Goal: Task Accomplishment & Management: Use online tool/utility

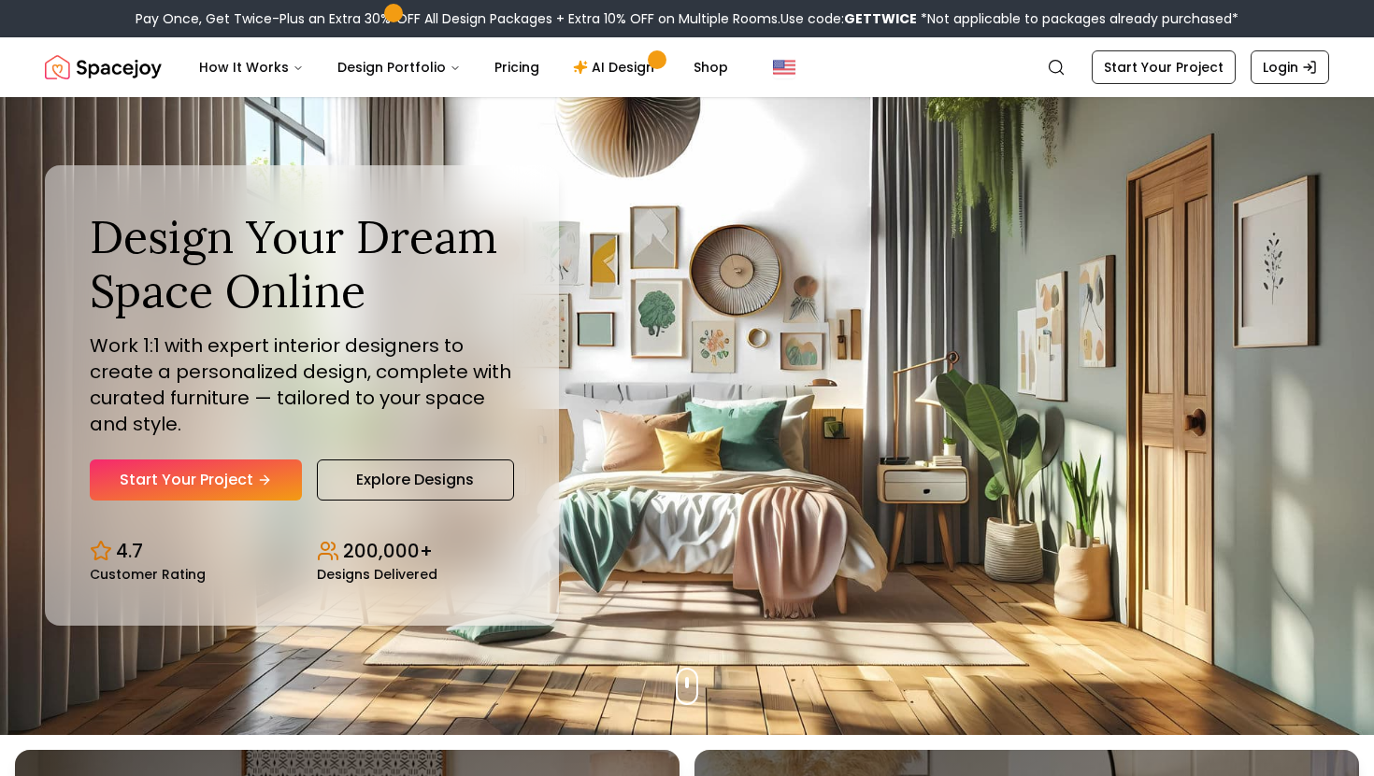
scroll to position [52, 0]
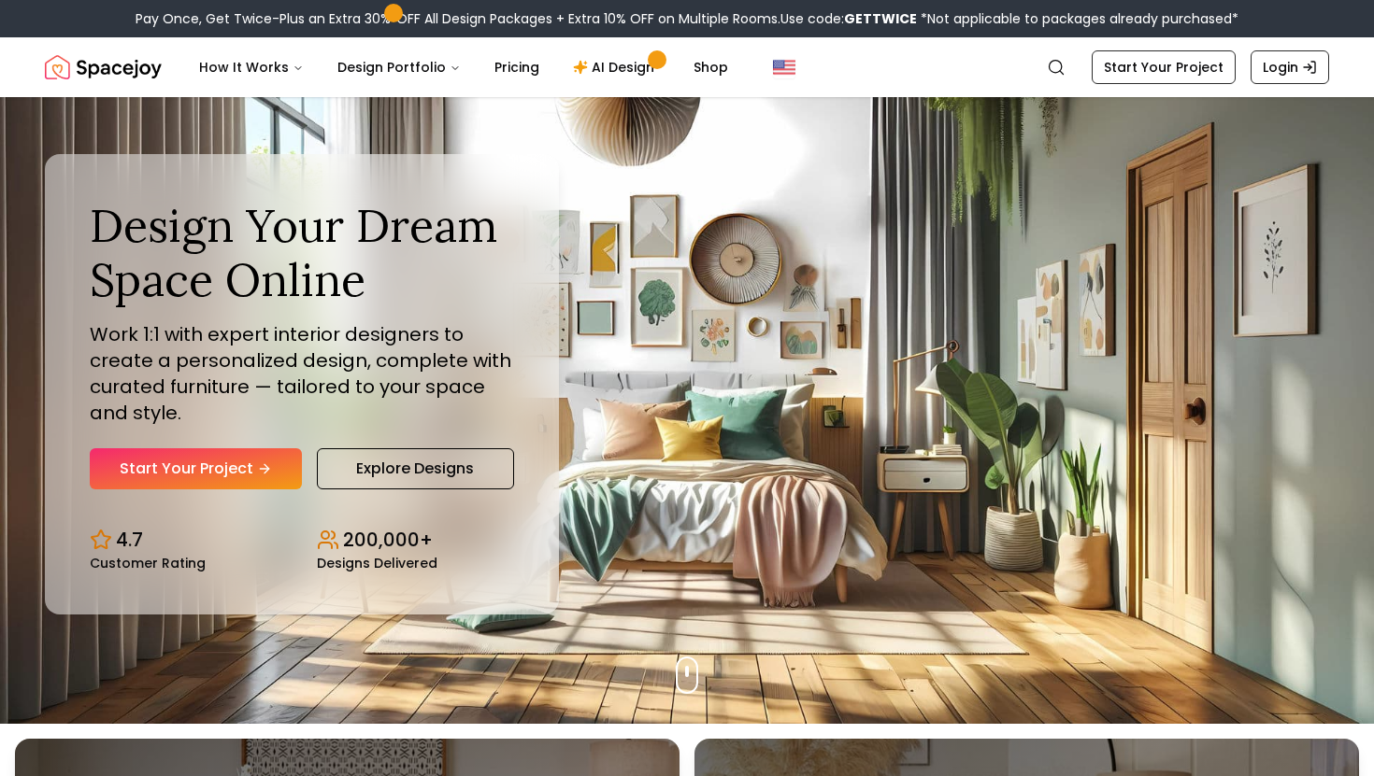
click at [1180, 44] on nav "Spacejoy Search How It Works Design Portfolio Pricing AI Design Shop Search Sta…" at bounding box center [687, 67] width 1284 height 60
click at [1169, 60] on link "Start Your Project" at bounding box center [1163, 67] width 144 height 34
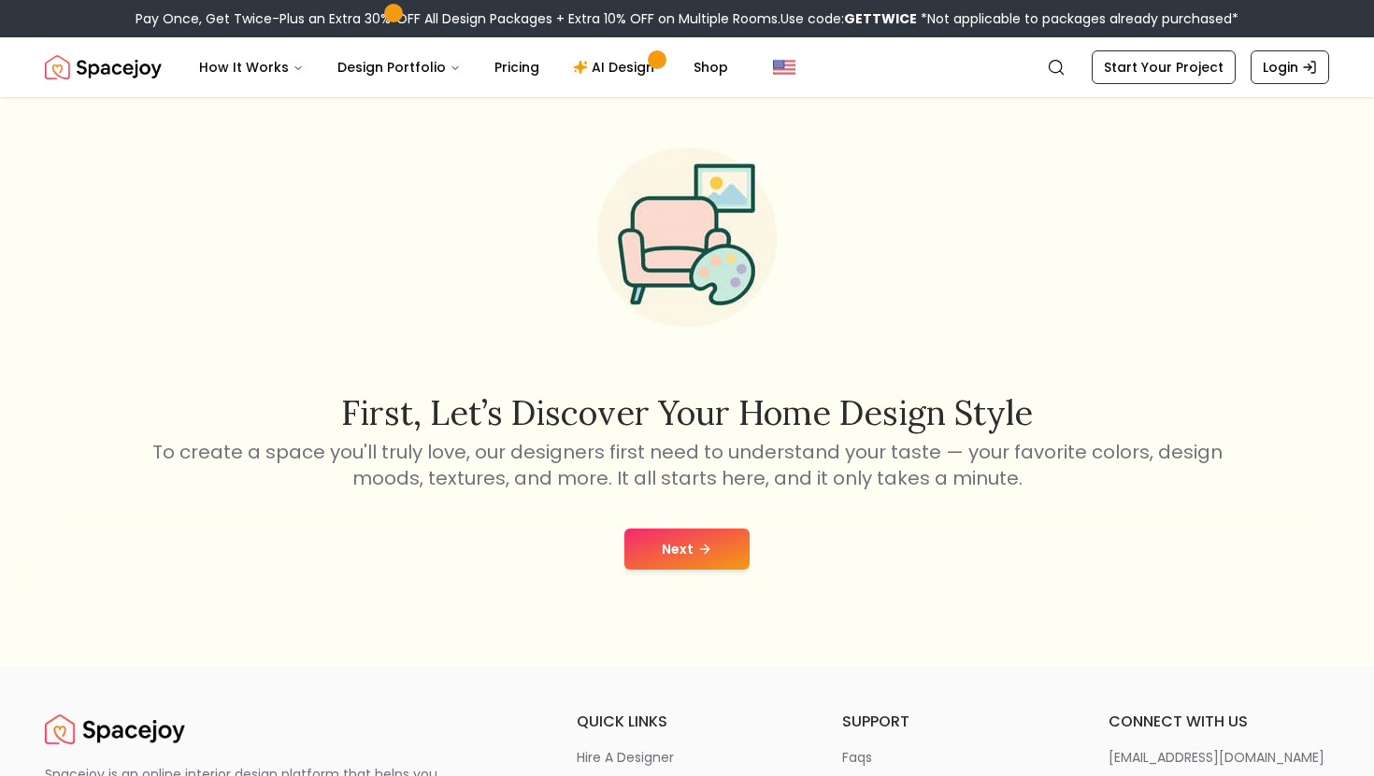
click at [717, 523] on div "Next" at bounding box center [687, 549] width 1344 height 71
click at [712, 535] on button "Next" at bounding box center [686, 549] width 125 height 41
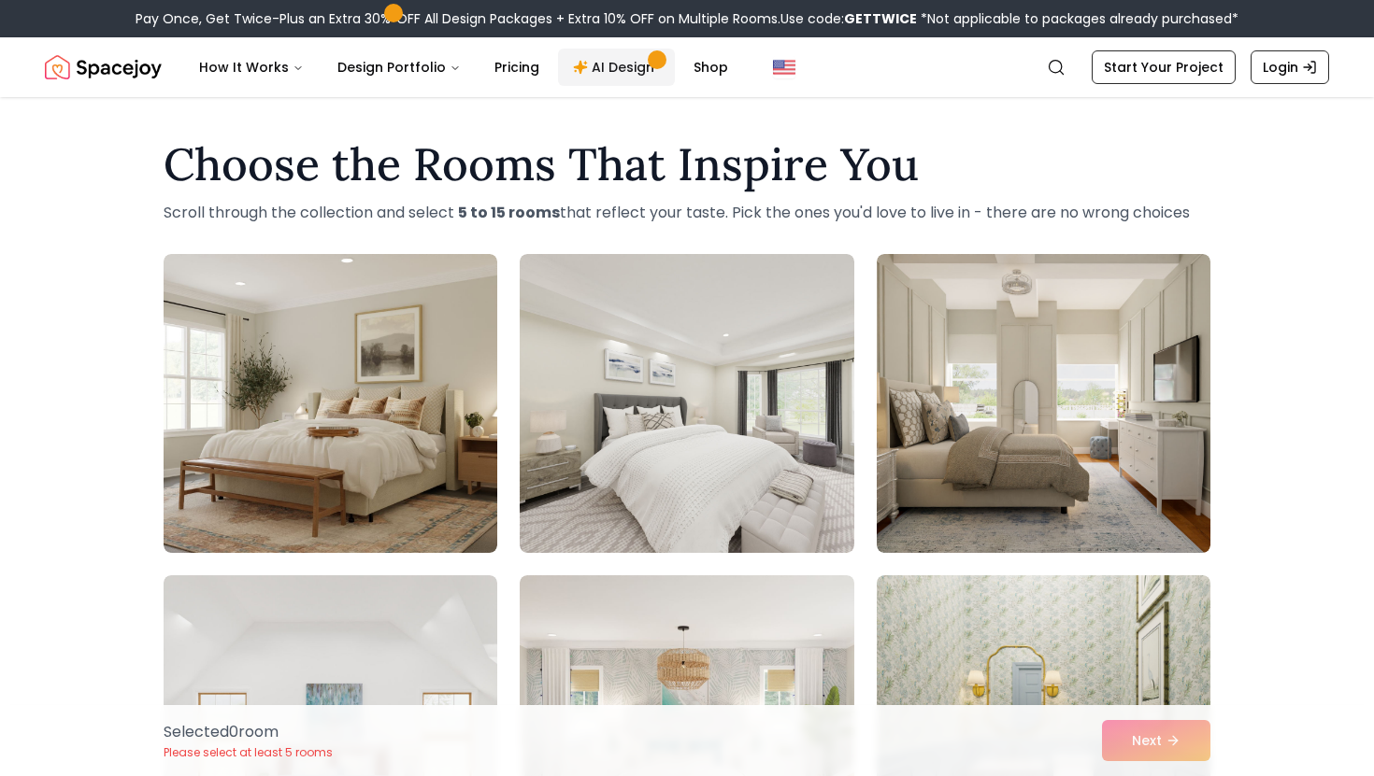
click at [597, 75] on link "AI Design" at bounding box center [616, 67] width 117 height 37
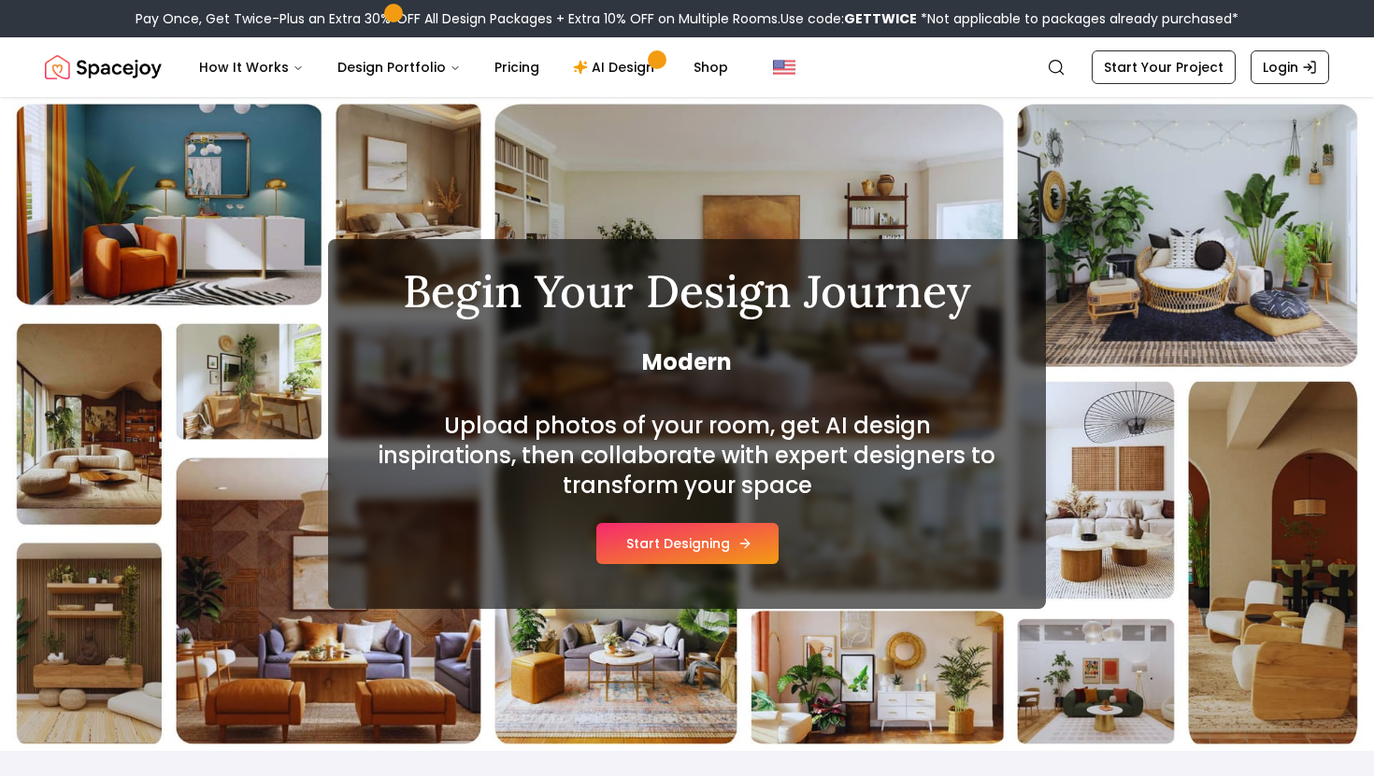
click at [728, 534] on button "Start Designing" at bounding box center [687, 543] width 182 height 41
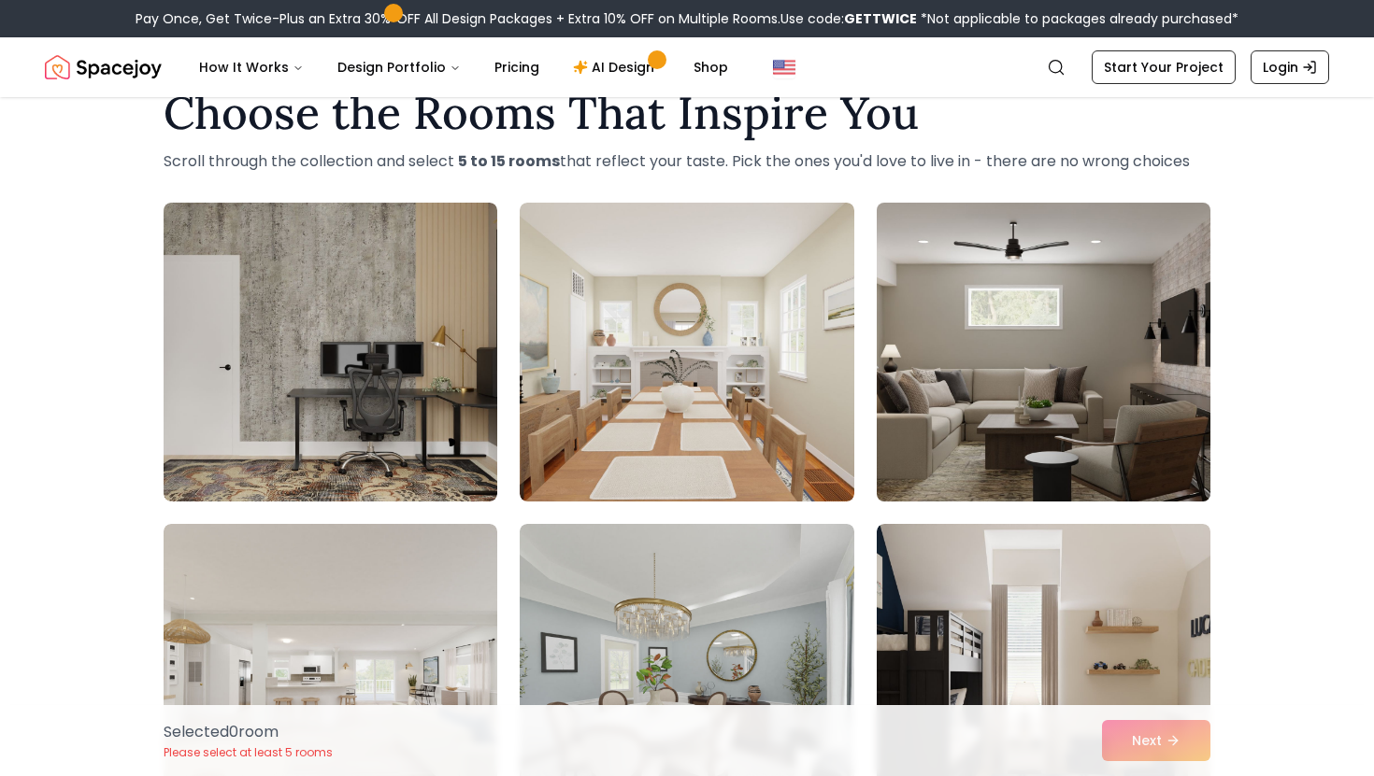
click at [947, 379] on img at bounding box center [1043, 352] width 350 height 314
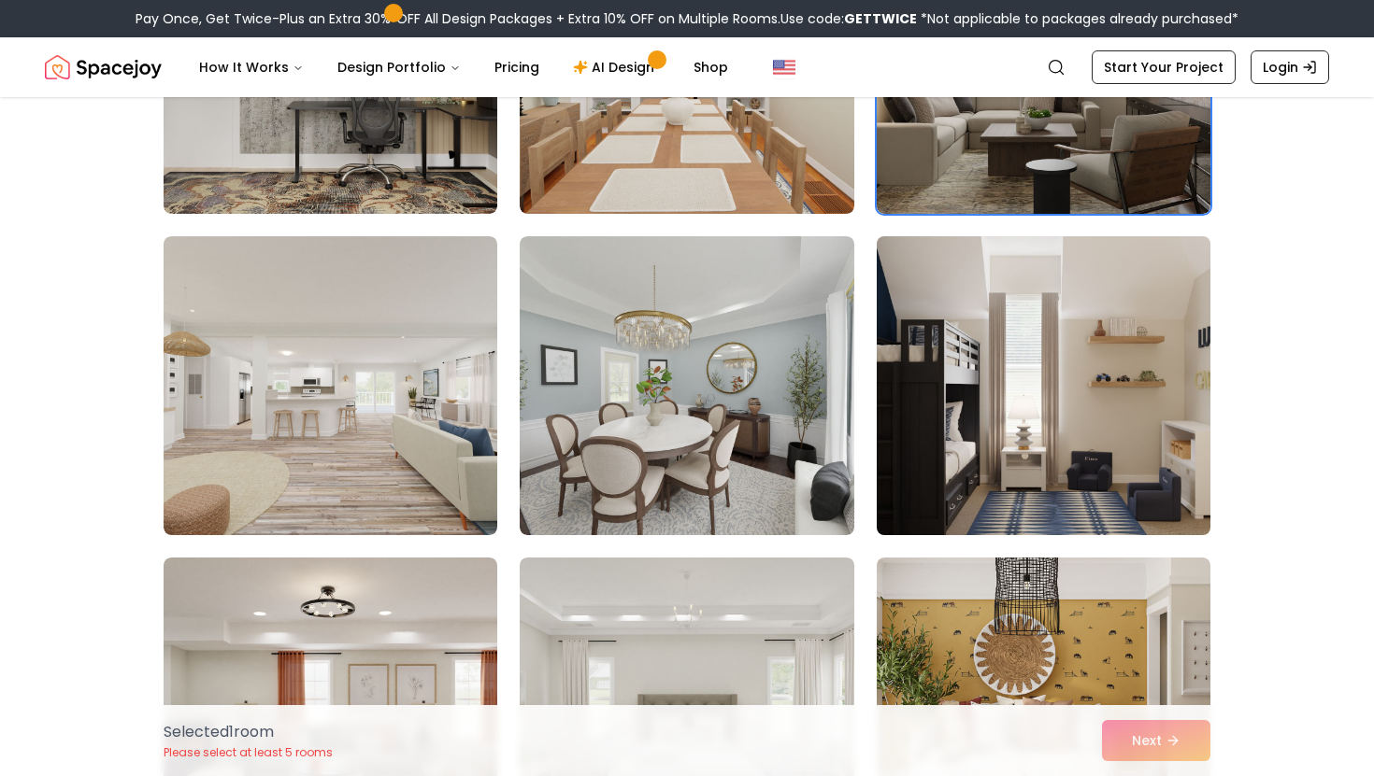
click at [937, 418] on img at bounding box center [1043, 386] width 350 height 314
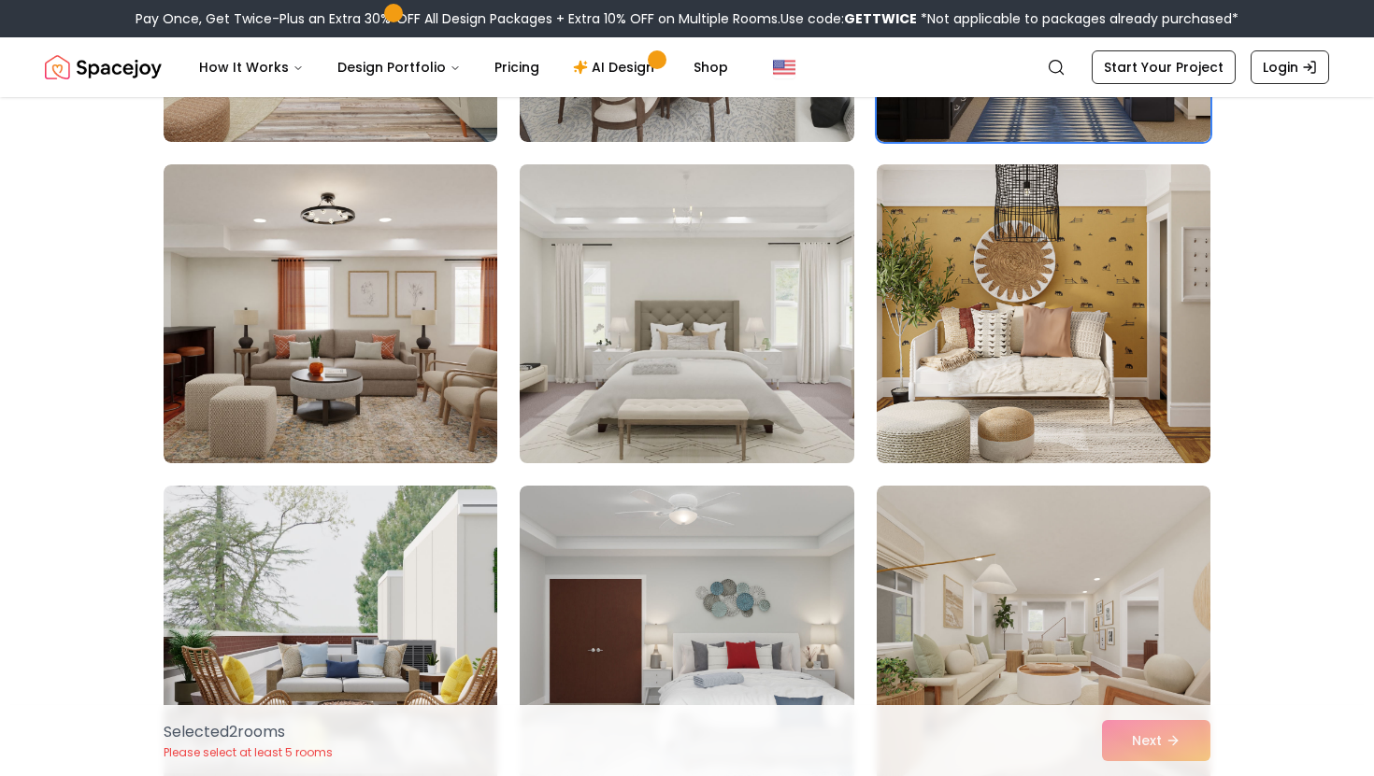
click at [817, 369] on img at bounding box center [686, 314] width 350 height 314
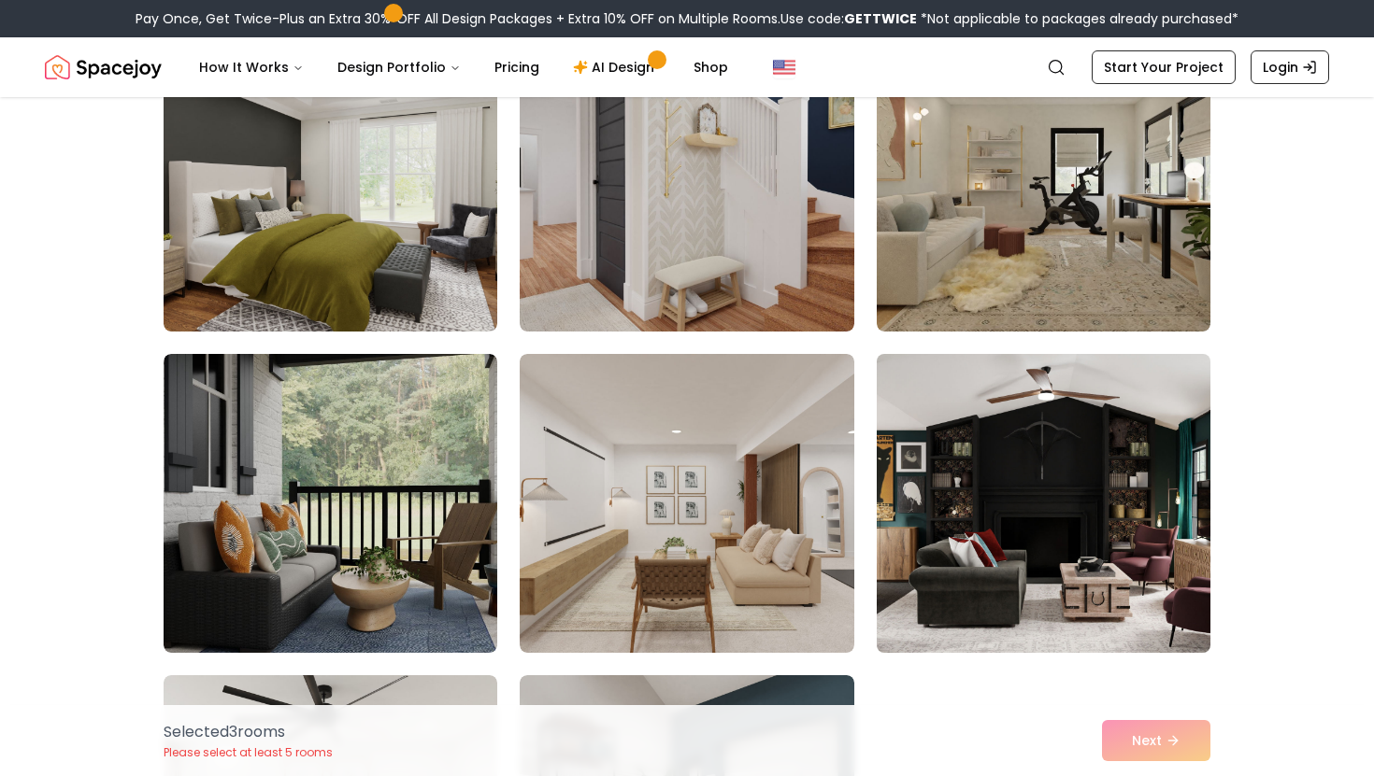
click at [945, 442] on img at bounding box center [1043, 504] width 350 height 314
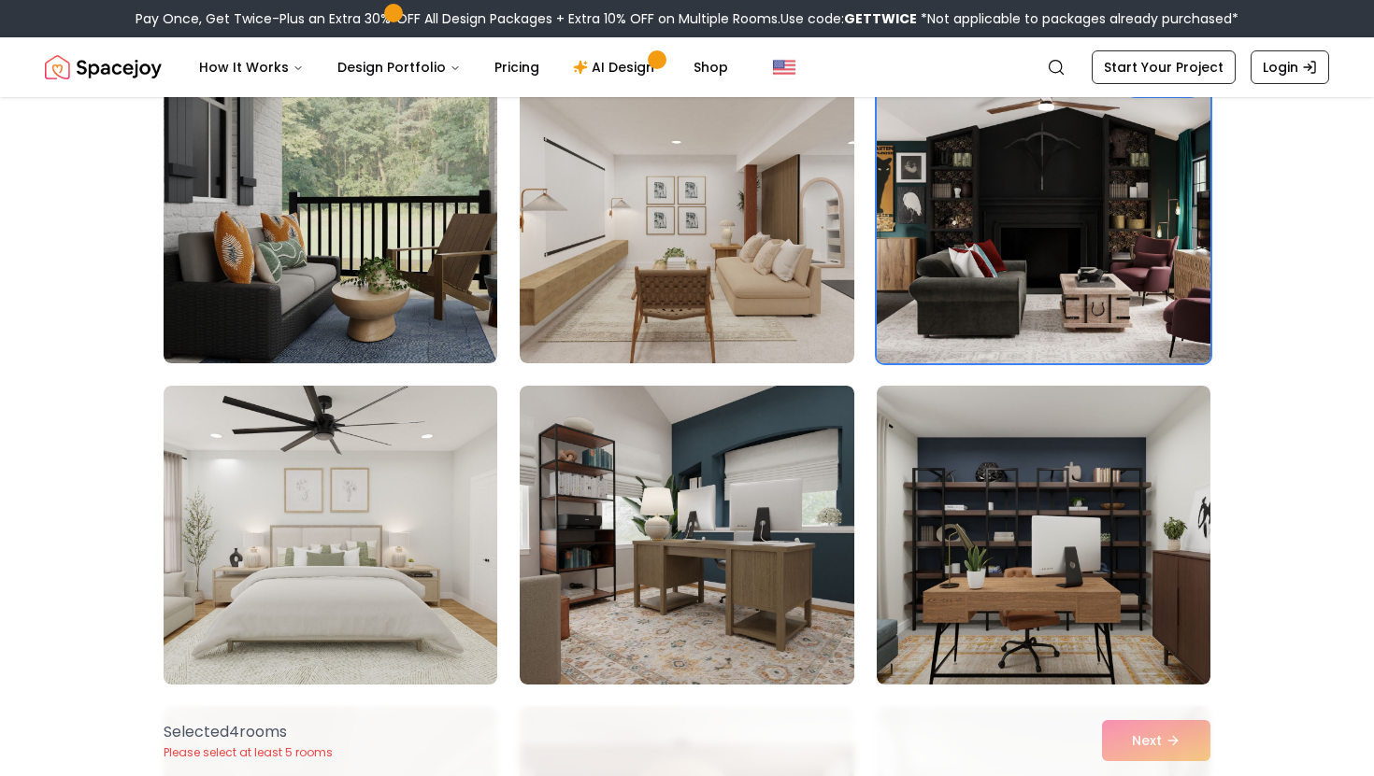
scroll to position [1834, 0]
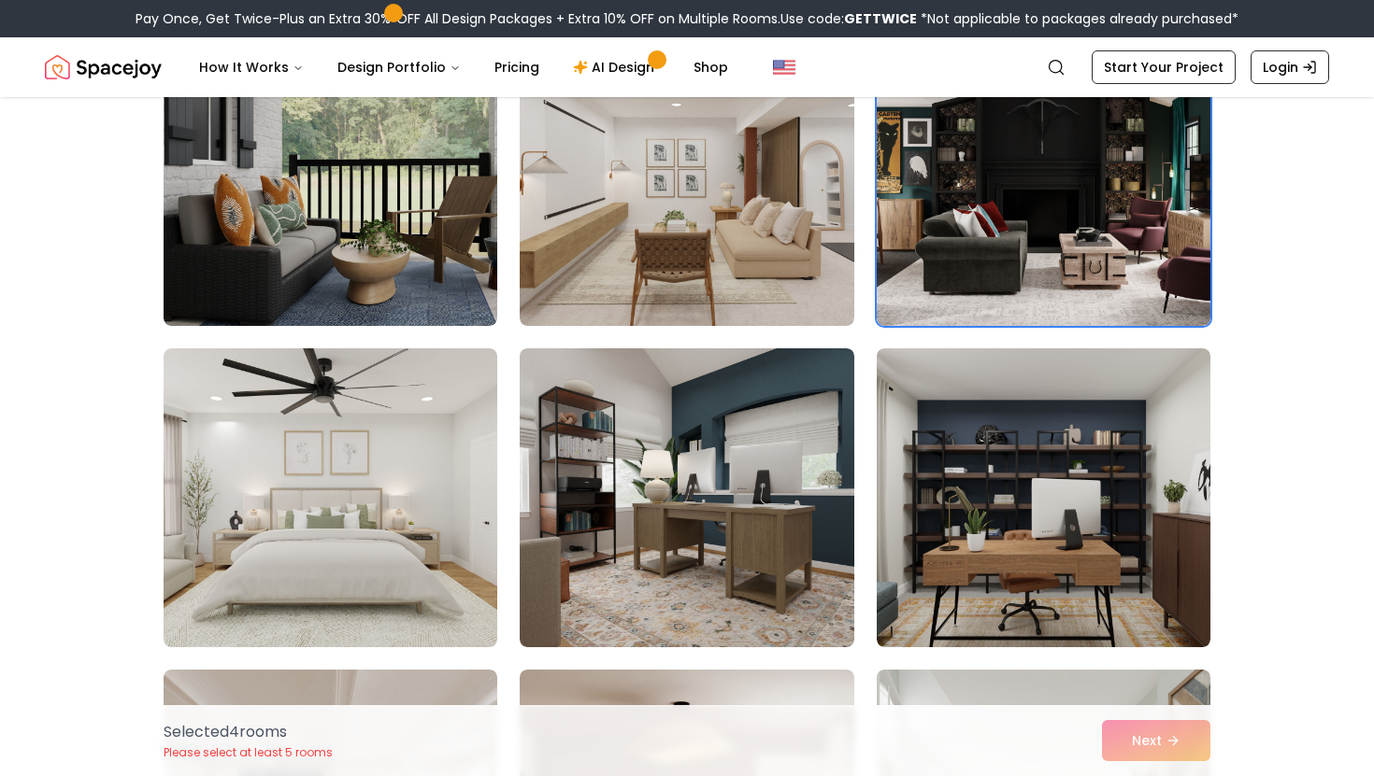
click at [857, 467] on div "Selected Selected Selected Selected" at bounding box center [687, 57] width 1046 height 3274
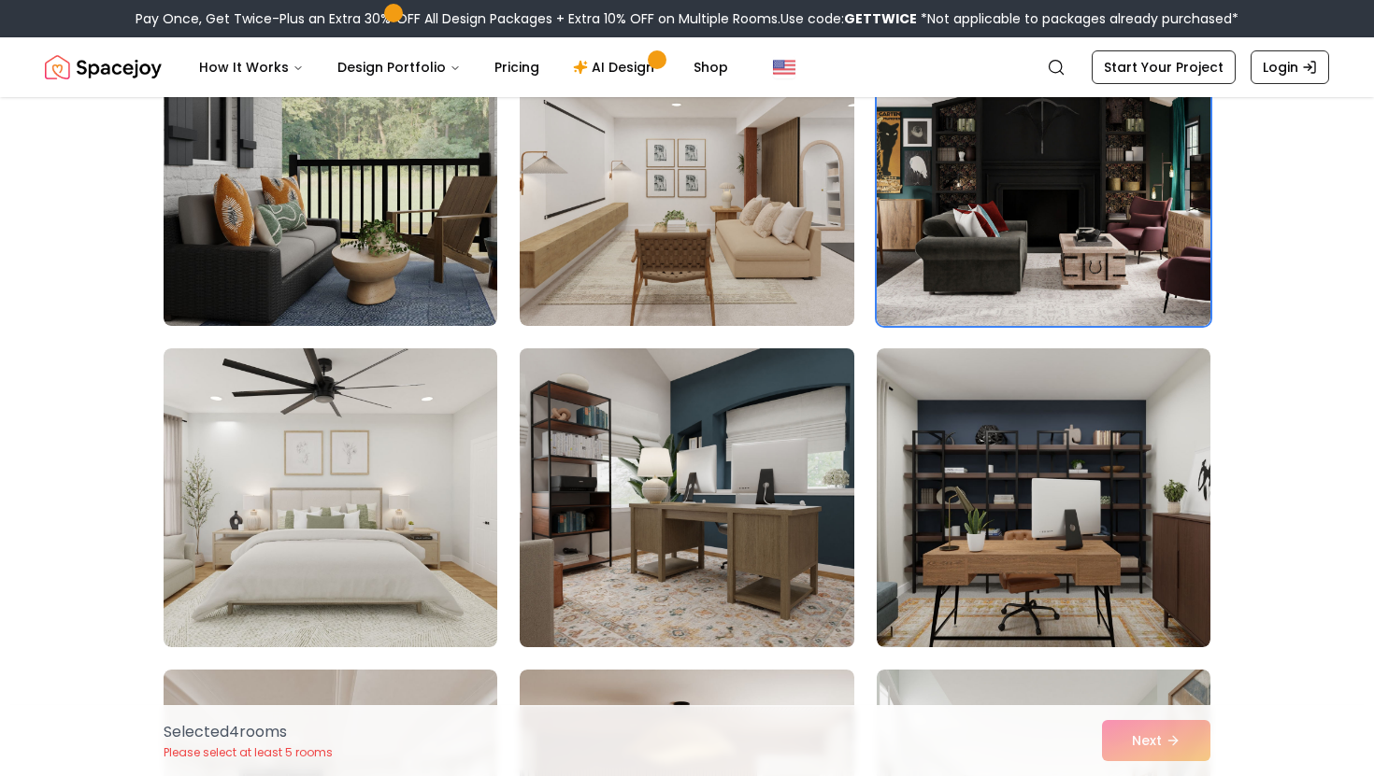
click at [838, 498] on img at bounding box center [686, 498] width 350 height 314
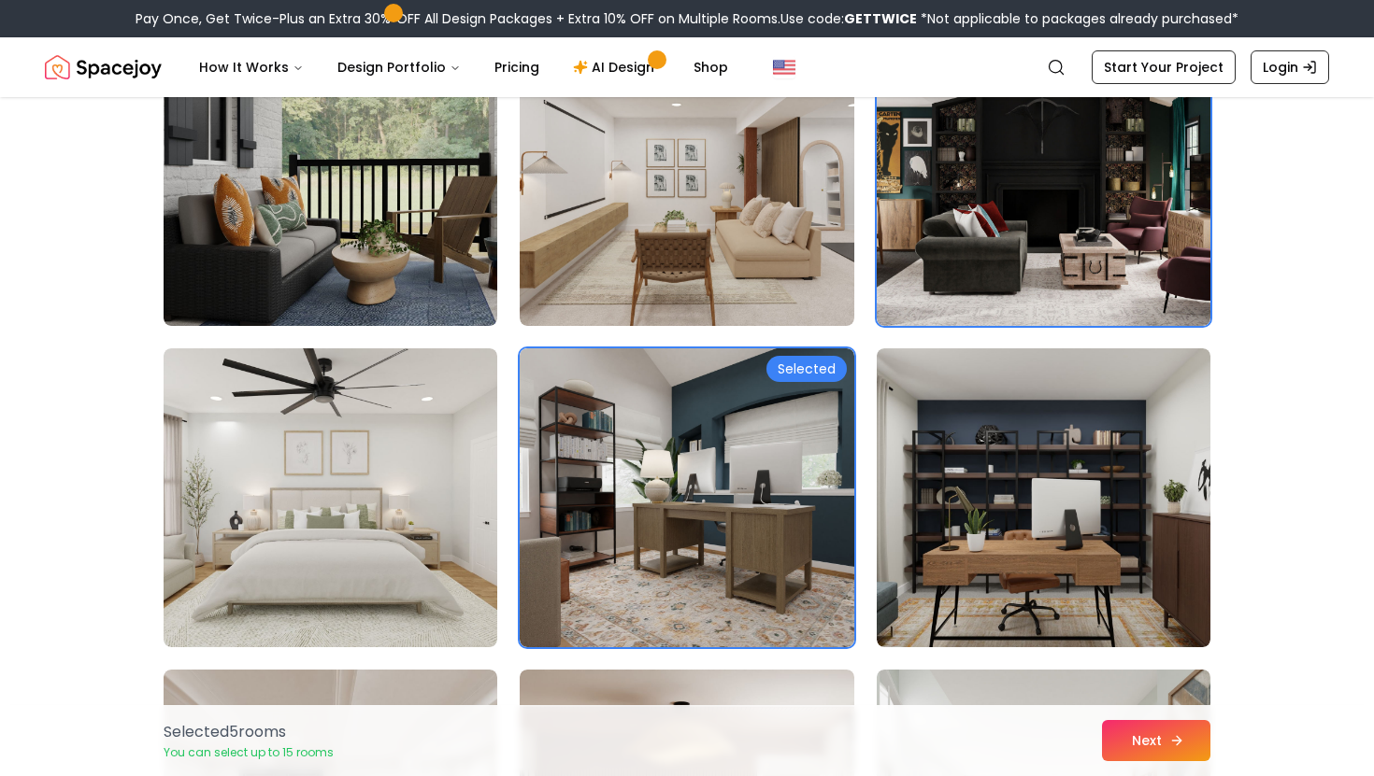
click at [1182, 744] on icon at bounding box center [1176, 740] width 15 height 15
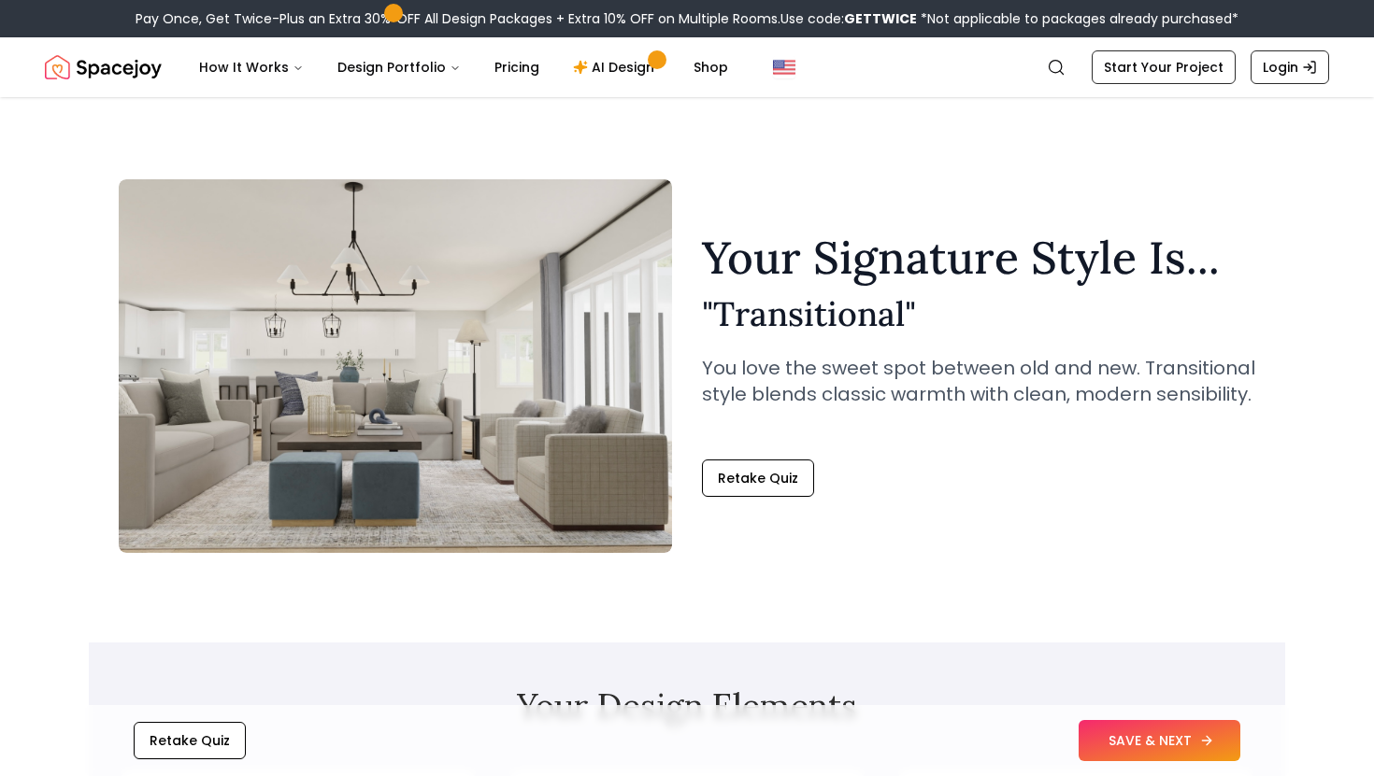
click at [1186, 753] on button "SAVE & NEXT" at bounding box center [1159, 740] width 162 height 41
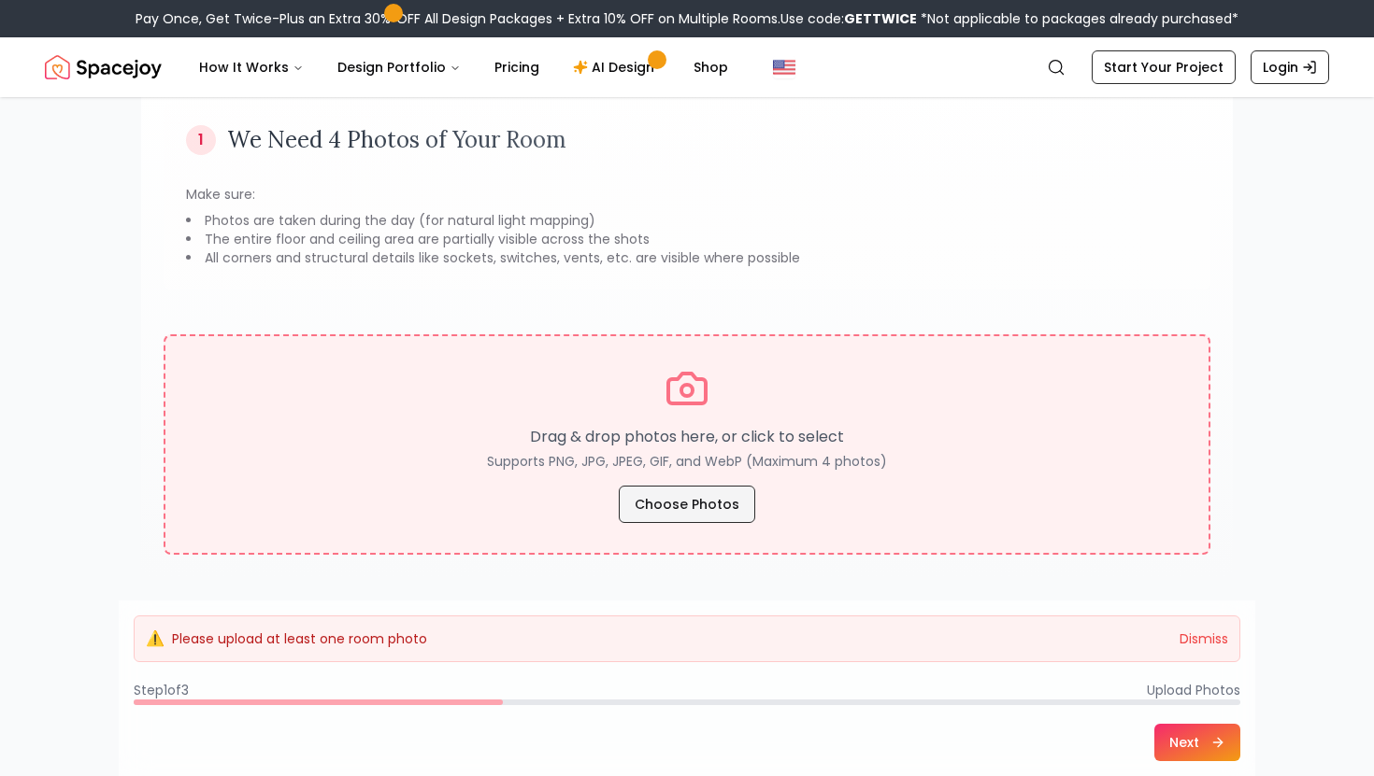
scroll to position [112, 0]
